Goal: Information Seeking & Learning: Find specific page/section

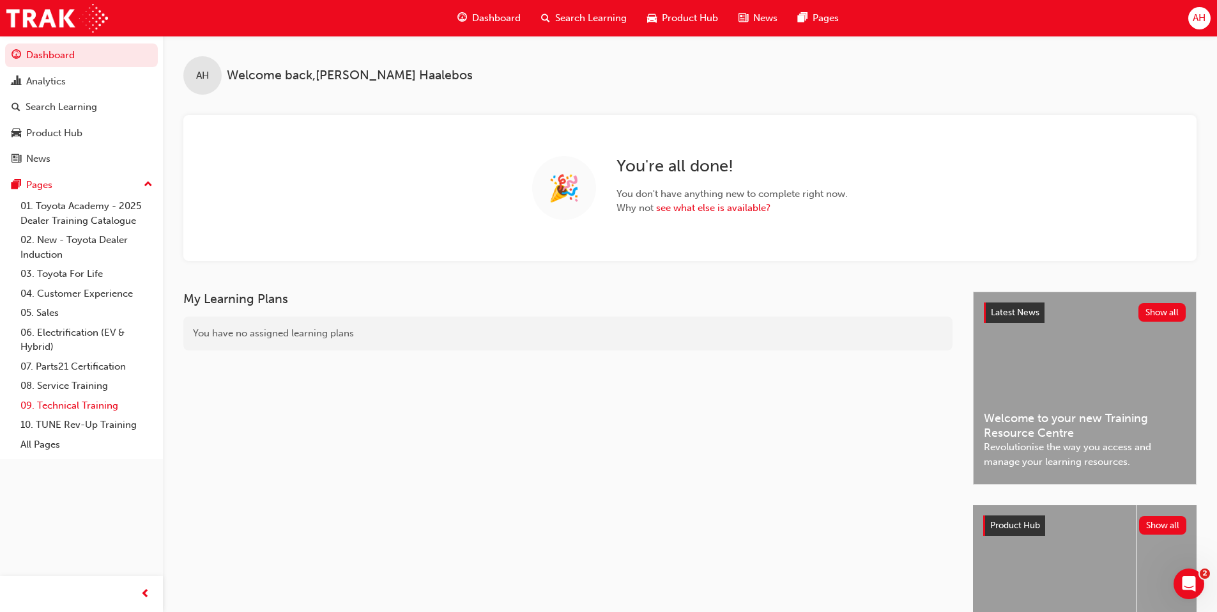
click at [105, 408] on link "09. Technical Training" at bounding box center [86, 406] width 143 height 20
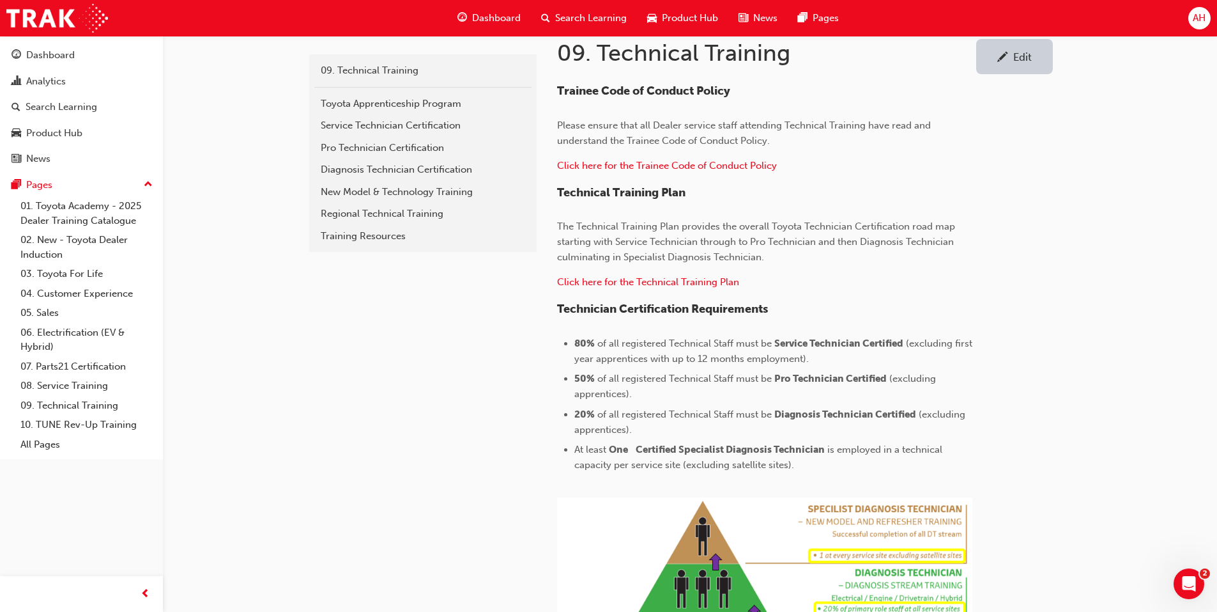
scroll to position [256, 0]
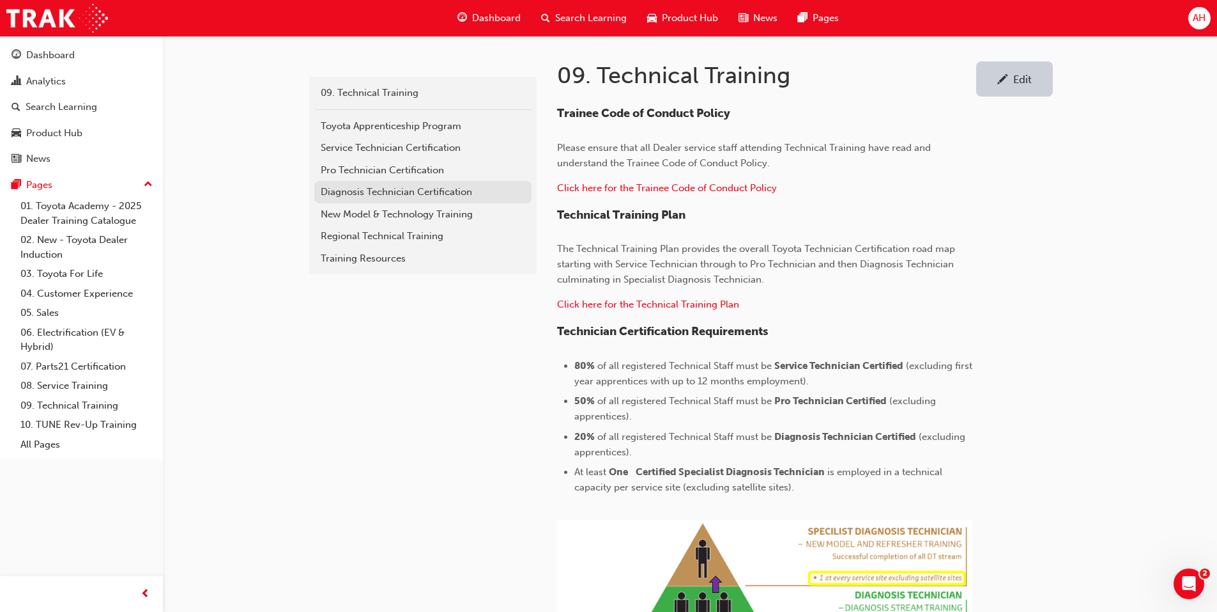
click at [436, 192] on div "Diagnosis Technician Certification" at bounding box center [423, 192] width 204 height 15
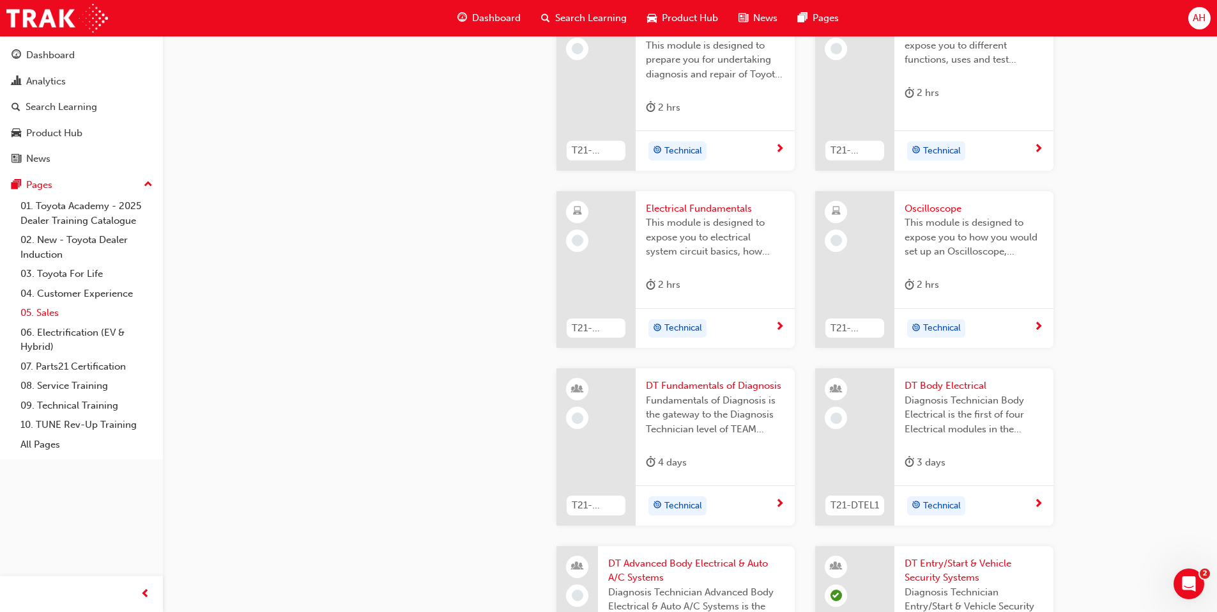
scroll to position [528, 0]
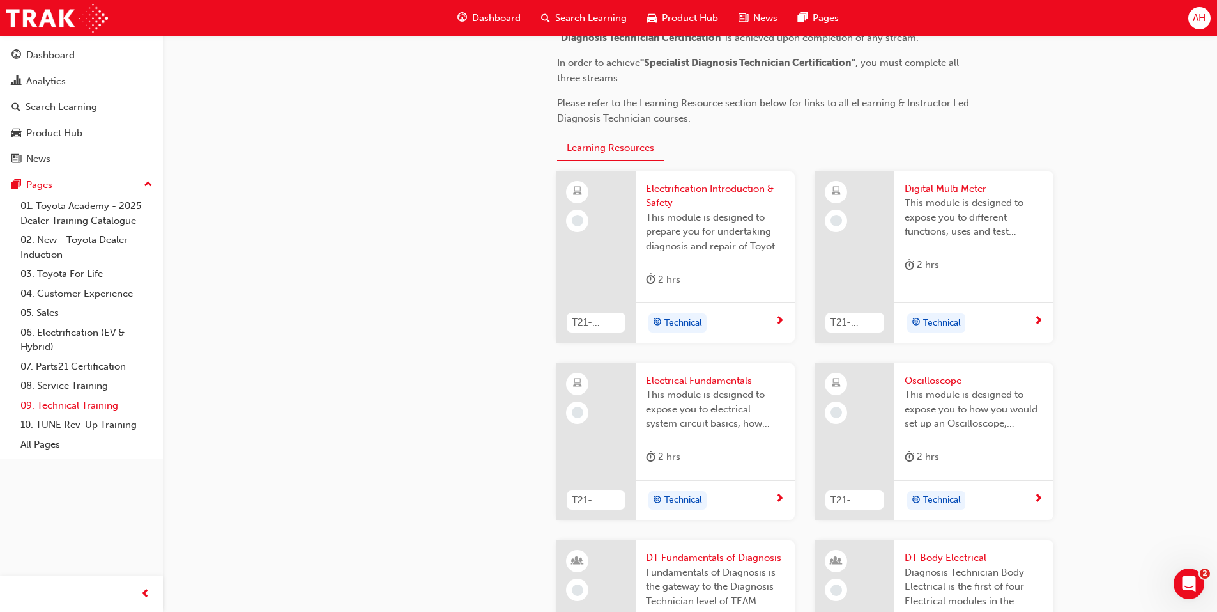
click at [88, 404] on link "09. Technical Training" at bounding box center [86, 406] width 143 height 20
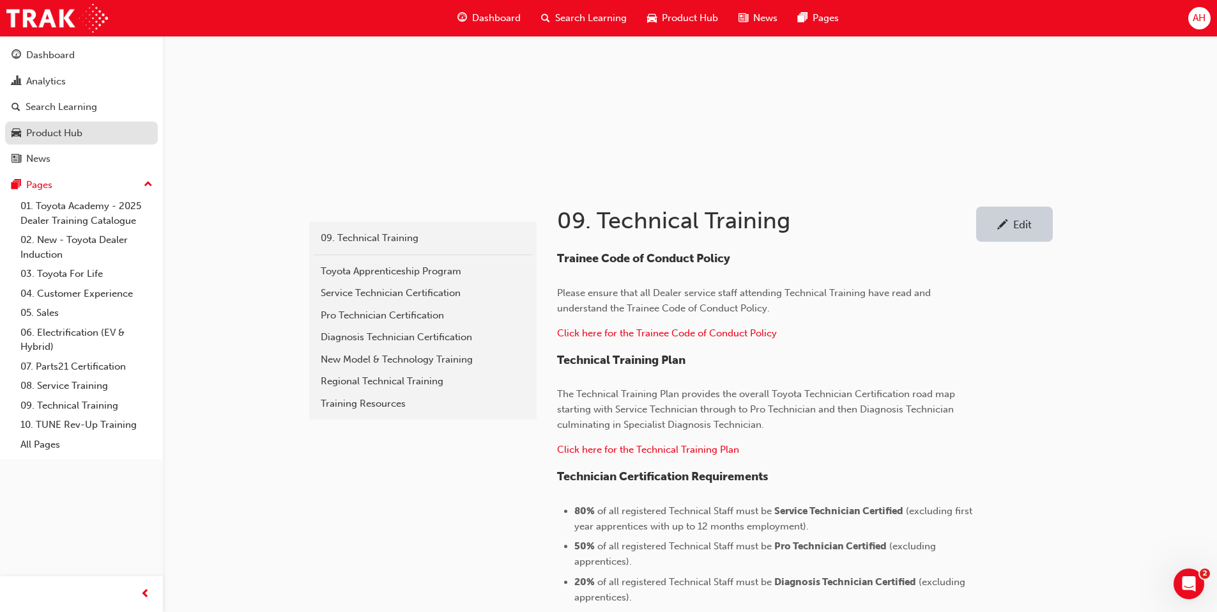
scroll to position [64, 0]
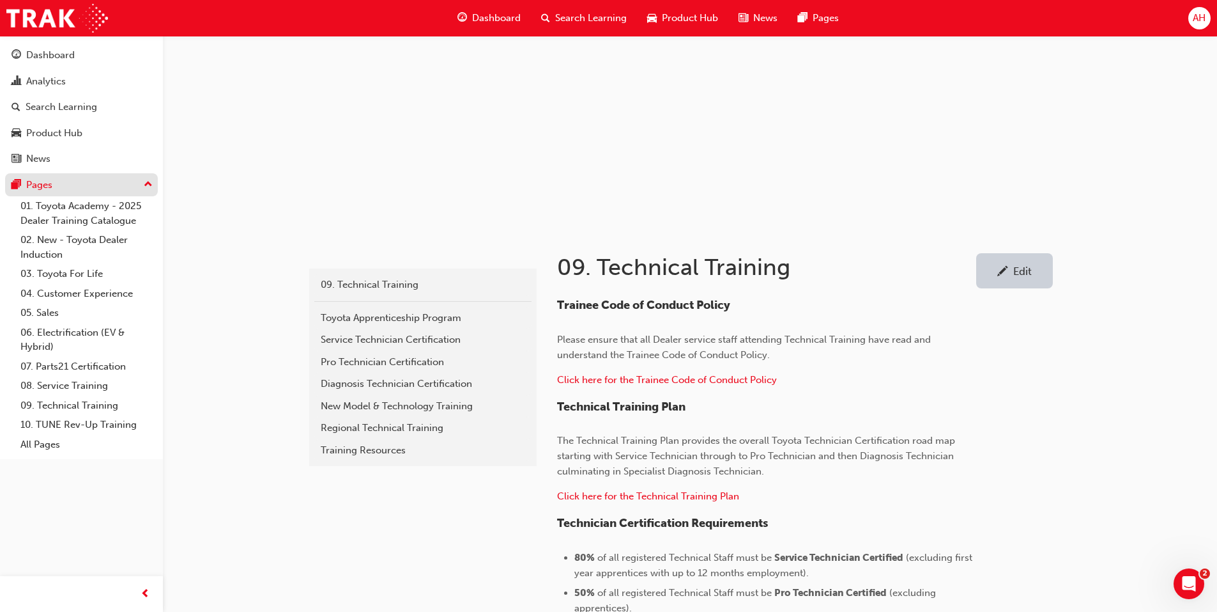
click at [43, 188] on div "Pages" at bounding box center [39, 185] width 26 height 15
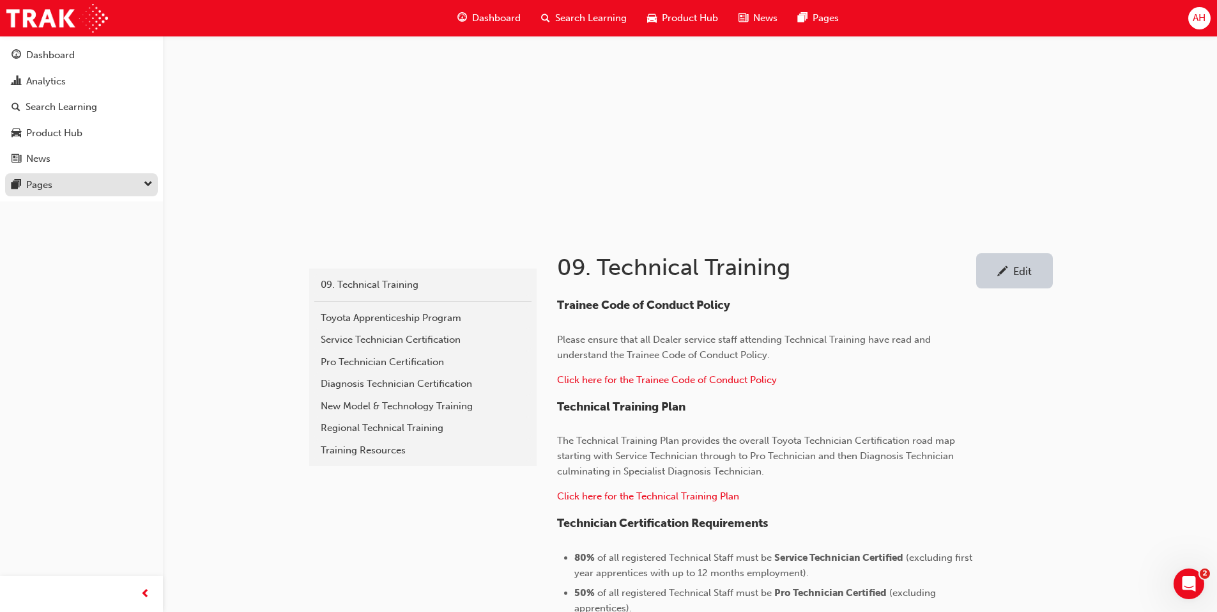
click at [43, 188] on div "Pages" at bounding box center [39, 185] width 26 height 15
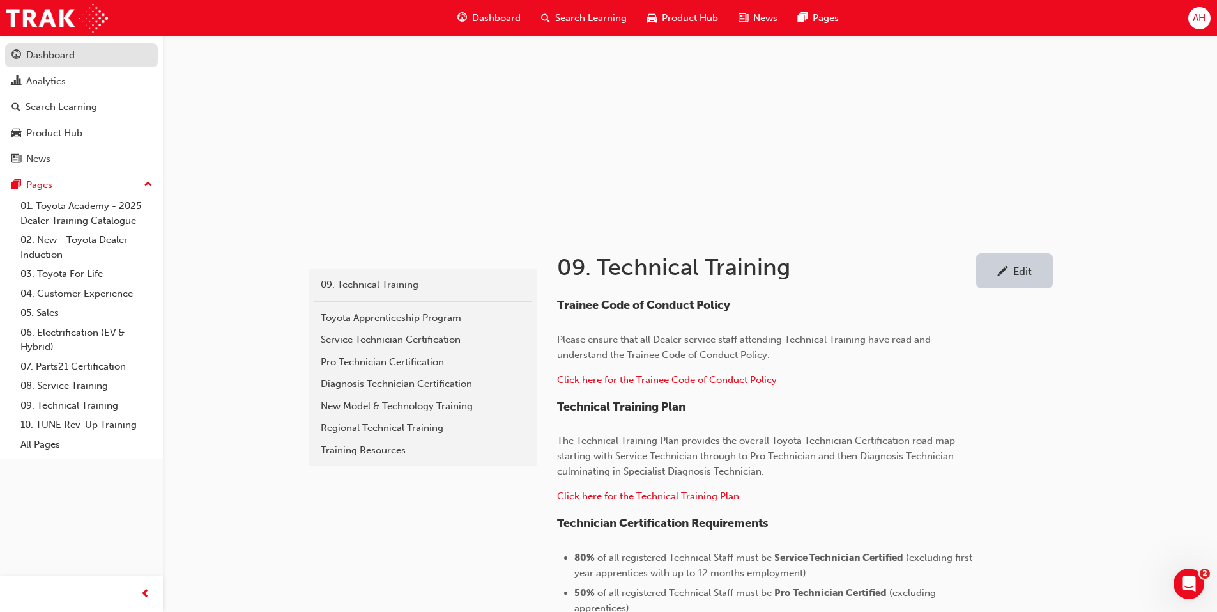
click at [55, 56] on div "Dashboard" at bounding box center [50, 55] width 49 height 15
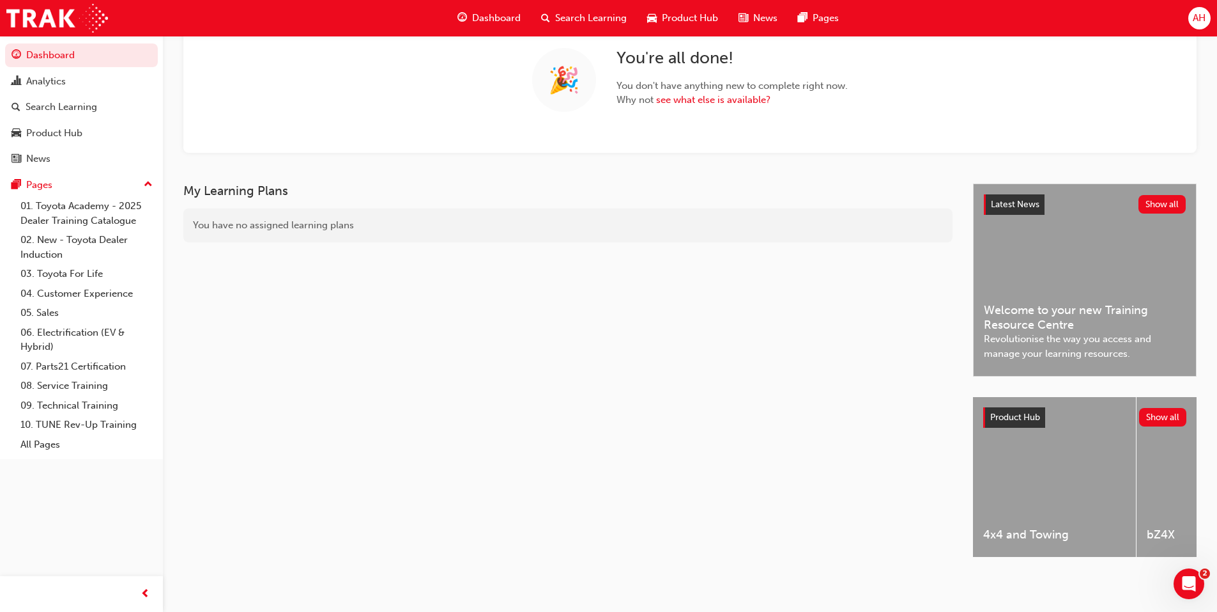
scroll to position [113, 0]
click at [83, 106] on div "Search Learning" at bounding box center [62, 107] width 72 height 15
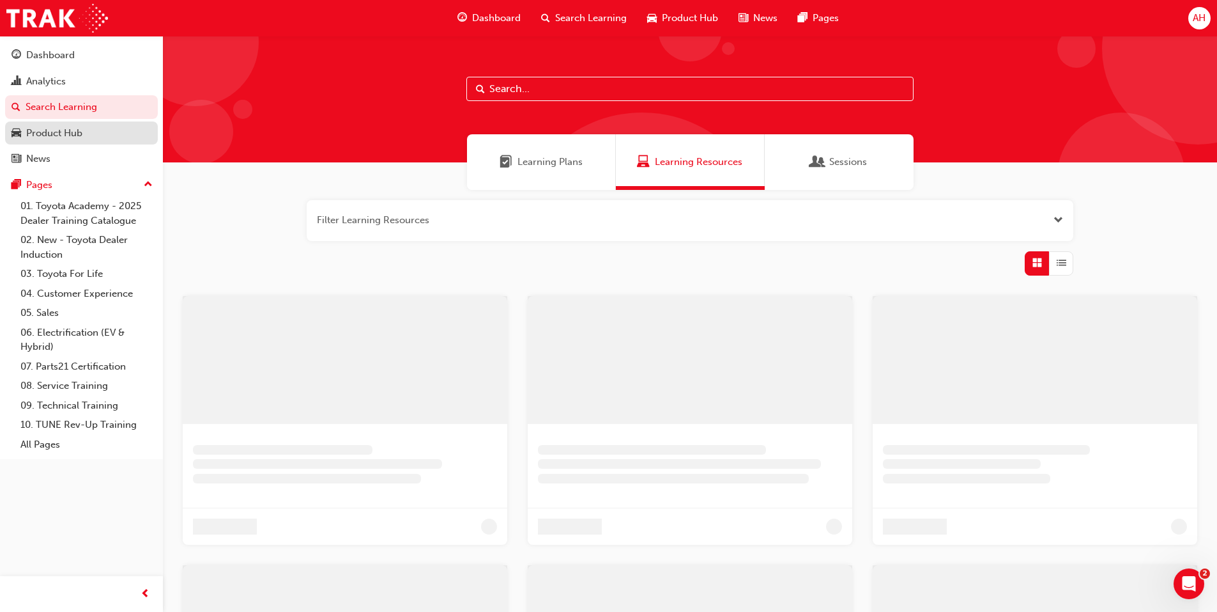
click at [72, 128] on div "Product Hub" at bounding box center [54, 133] width 56 height 15
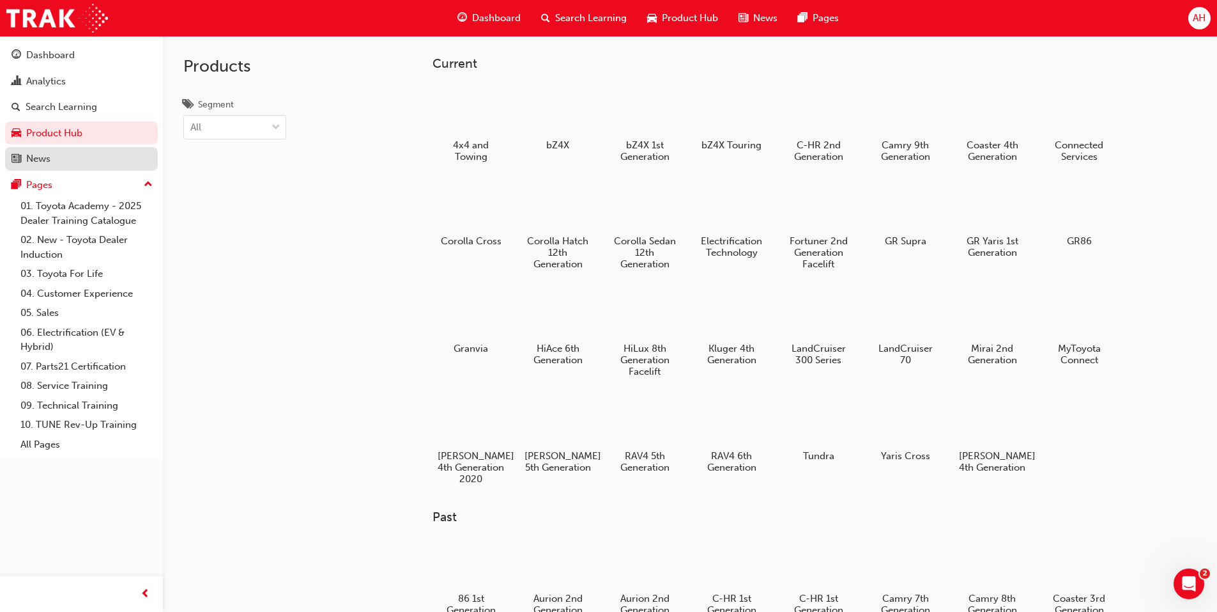
click at [42, 158] on div "News" at bounding box center [38, 158] width 24 height 15
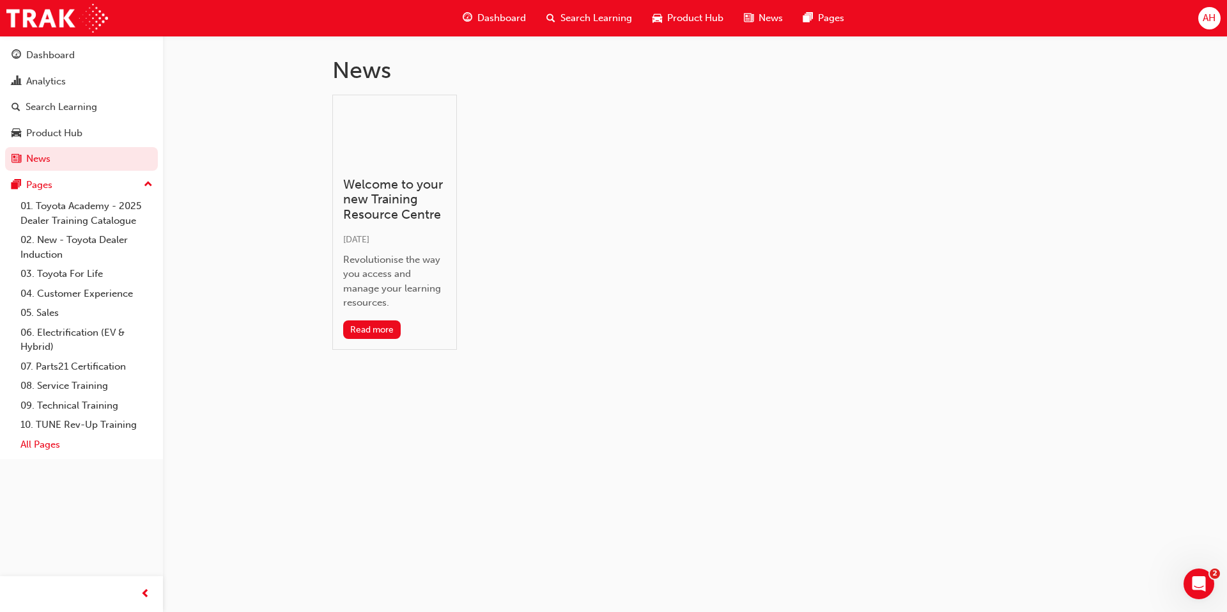
click at [54, 448] on link "All Pages" at bounding box center [86, 445] width 143 height 20
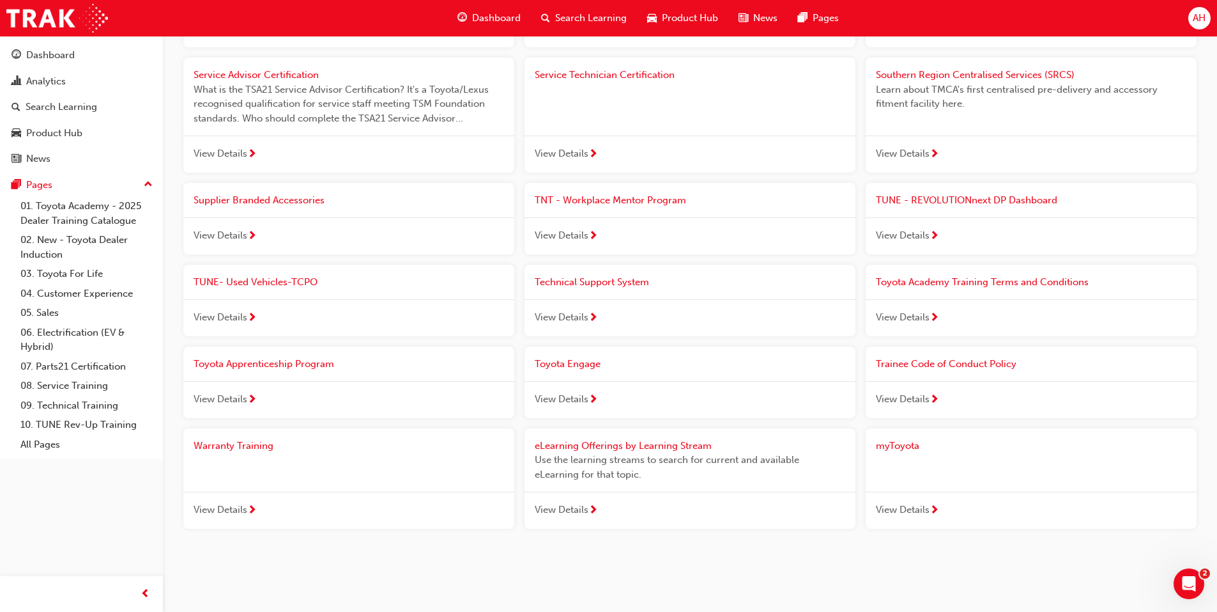
scroll to position [985, 0]
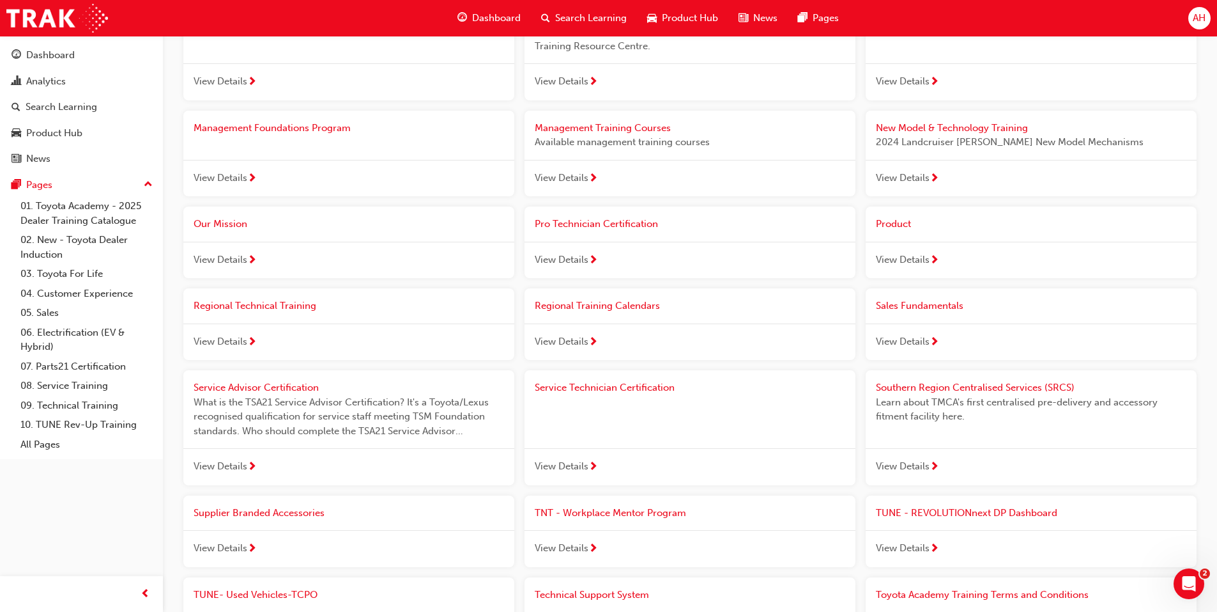
click at [588, 308] on span "Regional Training Calendars" at bounding box center [597, 306] width 125 height 12
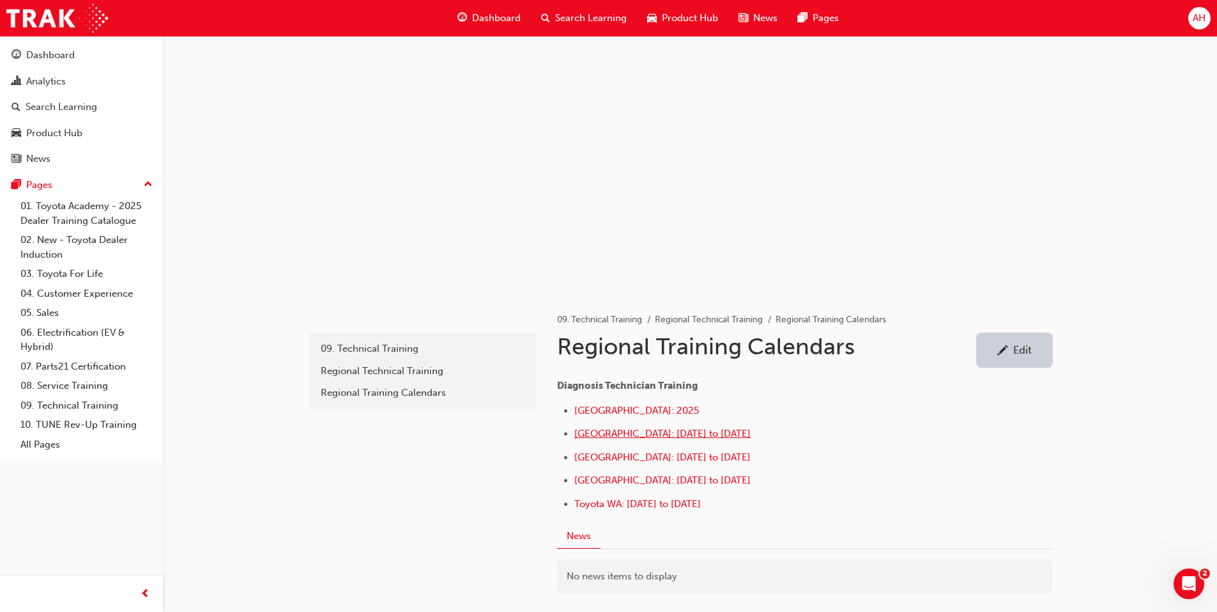
click at [702, 435] on span "[GEOGRAPHIC_DATA]: [DATE] to [DATE]" at bounding box center [663, 434] width 176 height 12
